Goal: Task Accomplishment & Management: Manage account settings

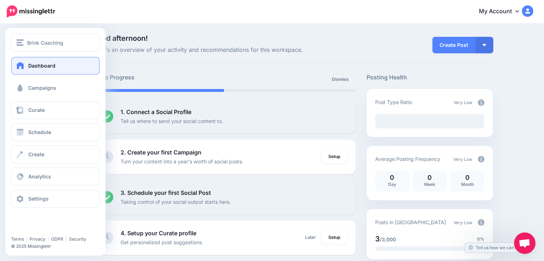
drag, startPoint x: 45, startPoint y: 90, endPoint x: 80, endPoint y: 78, distance: 37.8
click at [45, 90] on span "Campaigns" at bounding box center [42, 88] width 28 height 6
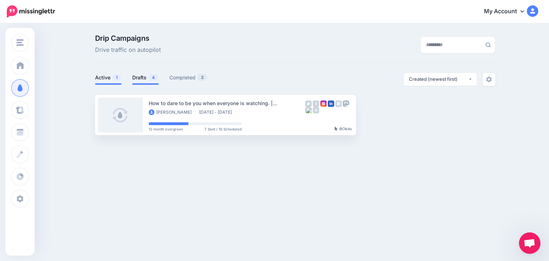
click at [133, 73] on link "Drafts 4" at bounding box center [145, 77] width 26 height 9
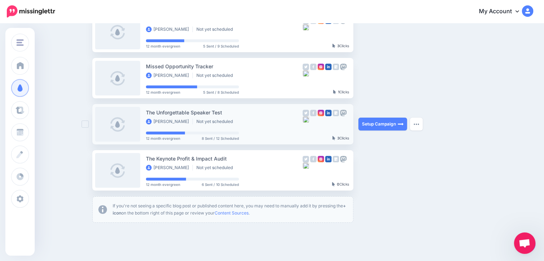
scroll to position [45, 0]
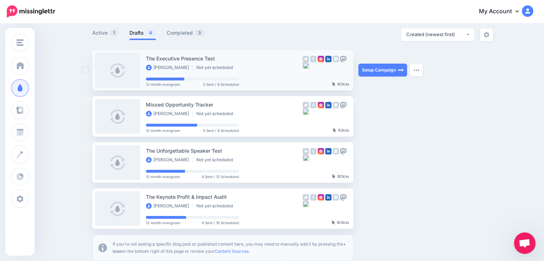
click at [248, 68] on div "[PERSON_NAME] Not yet scheduled" at bounding box center [224, 68] width 157 height 6
click at [182, 35] on link "Completed 3" at bounding box center [186, 33] width 38 height 9
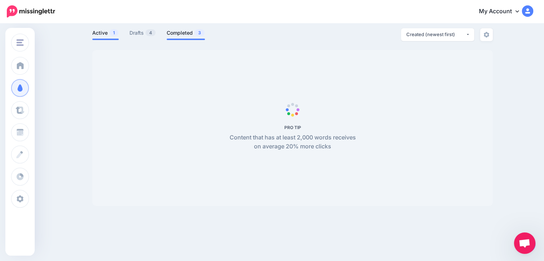
click at [104, 35] on link "Active 1" at bounding box center [105, 33] width 26 height 9
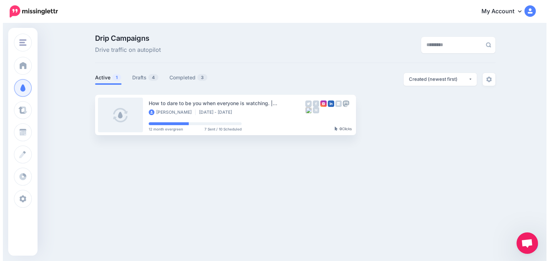
scroll to position [0, 0]
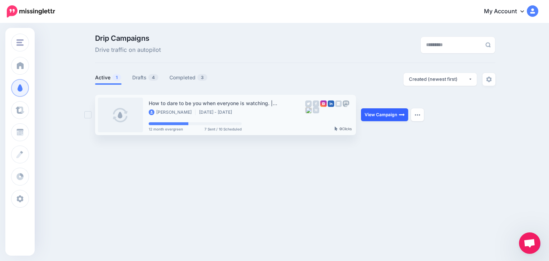
click at [385, 113] on link "View Campaign" at bounding box center [384, 114] width 47 height 13
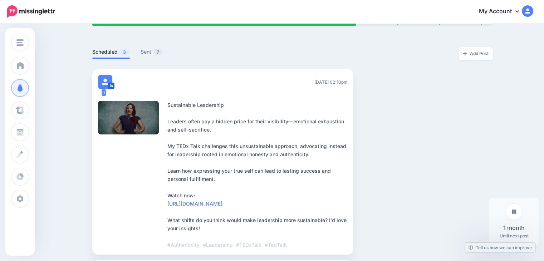
scroll to position [72, 0]
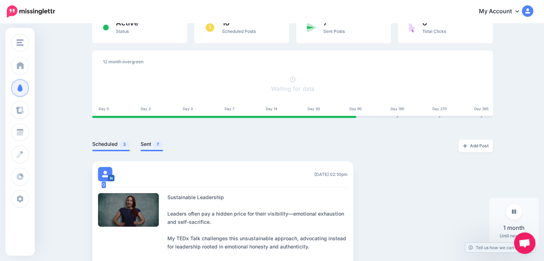
drag, startPoint x: 147, startPoint y: 143, endPoint x: 324, endPoint y: 130, distance: 177.9
click at [147, 143] on link "Sent 7" at bounding box center [152, 144] width 23 height 9
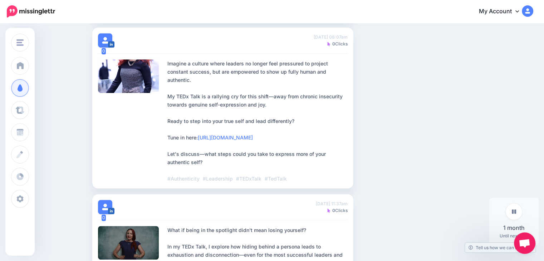
scroll to position [537, 0]
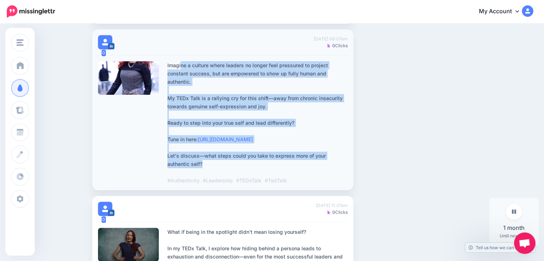
drag, startPoint x: 170, startPoint y: 71, endPoint x: 233, endPoint y: 174, distance: 120.7
click at [233, 174] on div "Imagine a culture where leaders no longer feel pressured to project constant su…" at bounding box center [257, 122] width 180 height 123
copy div "Imagine a culture where leaders no longer feel pressured to project constant su…"
